Goal: Transaction & Acquisition: Subscribe to service/newsletter

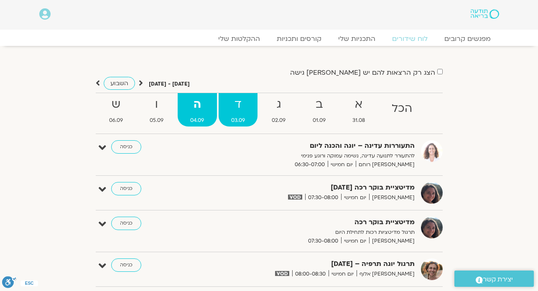
click at [238, 110] on strong "ד" at bounding box center [238, 104] width 39 height 19
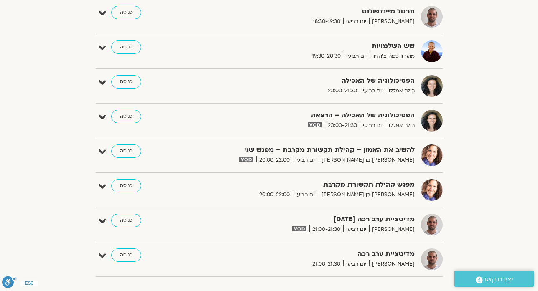
scroll to position [786, 0]
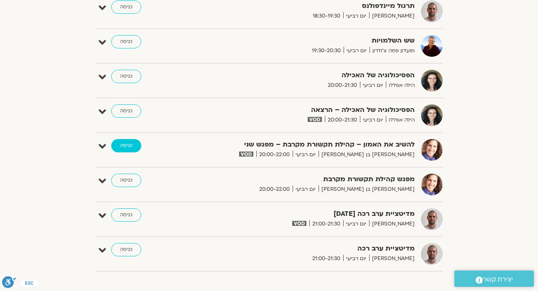
click at [131, 146] on link "כניסה" at bounding box center [126, 145] width 30 height 13
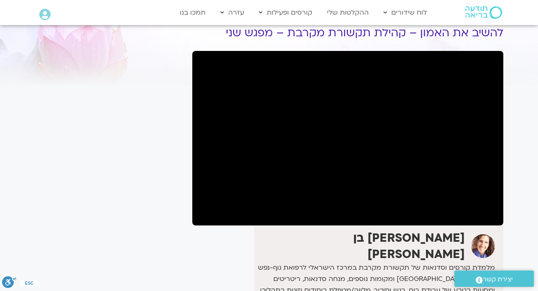
scroll to position [33, 0]
